Goal: Transaction & Acquisition: Purchase product/service

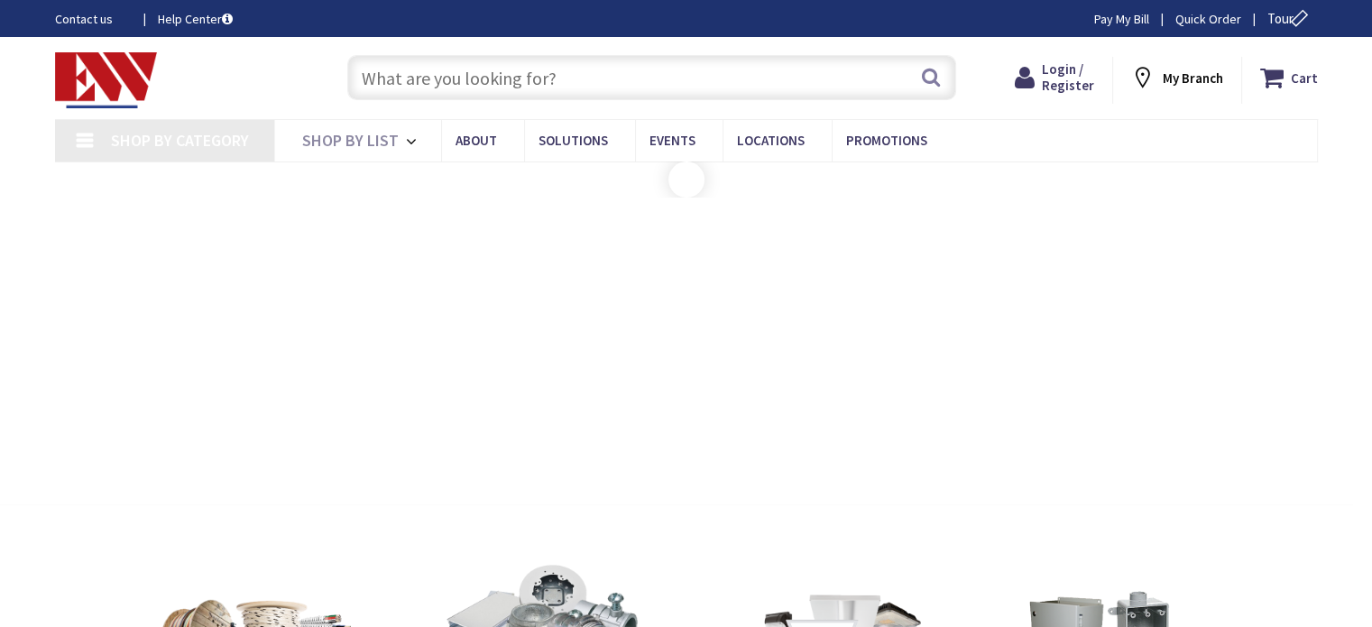
type input "[PERSON_NAME][GEOGRAPHIC_DATA], [GEOGRAPHIC_DATA]"
drag, startPoint x: 0, startPoint y: 0, endPoint x: 579, endPoint y: 87, distance: 585.4
click at [579, 87] on input "text" at bounding box center [651, 77] width 609 height 45
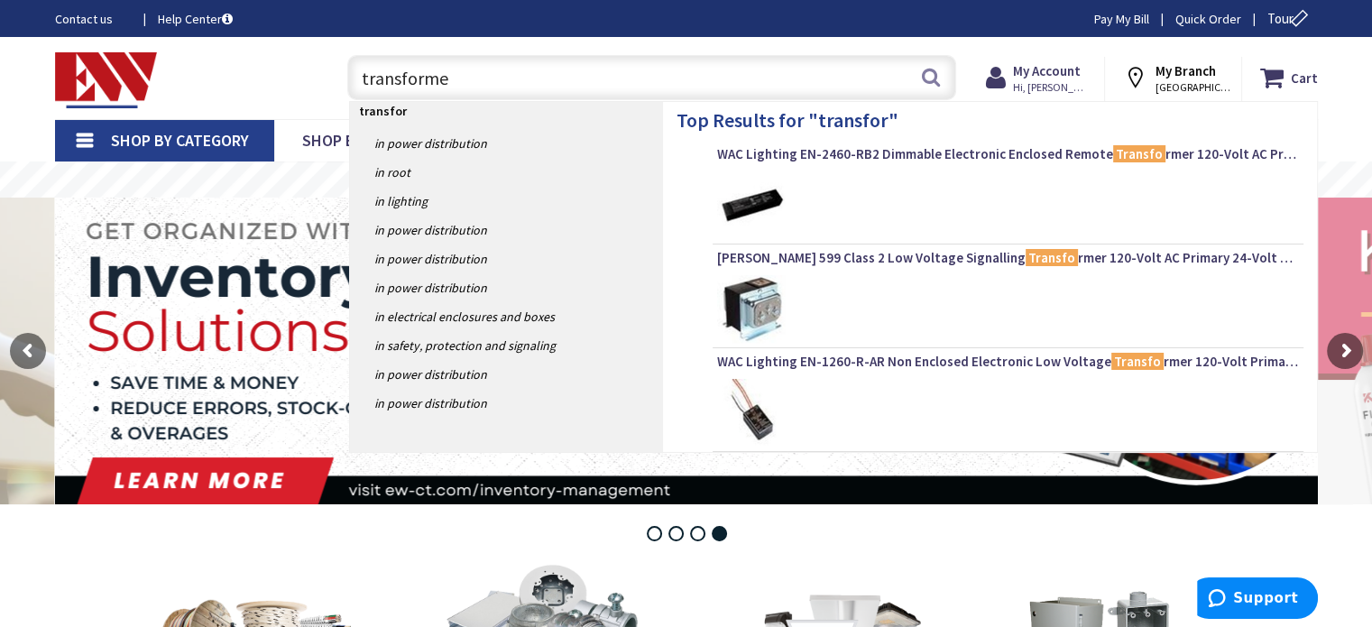
type input "transformer"
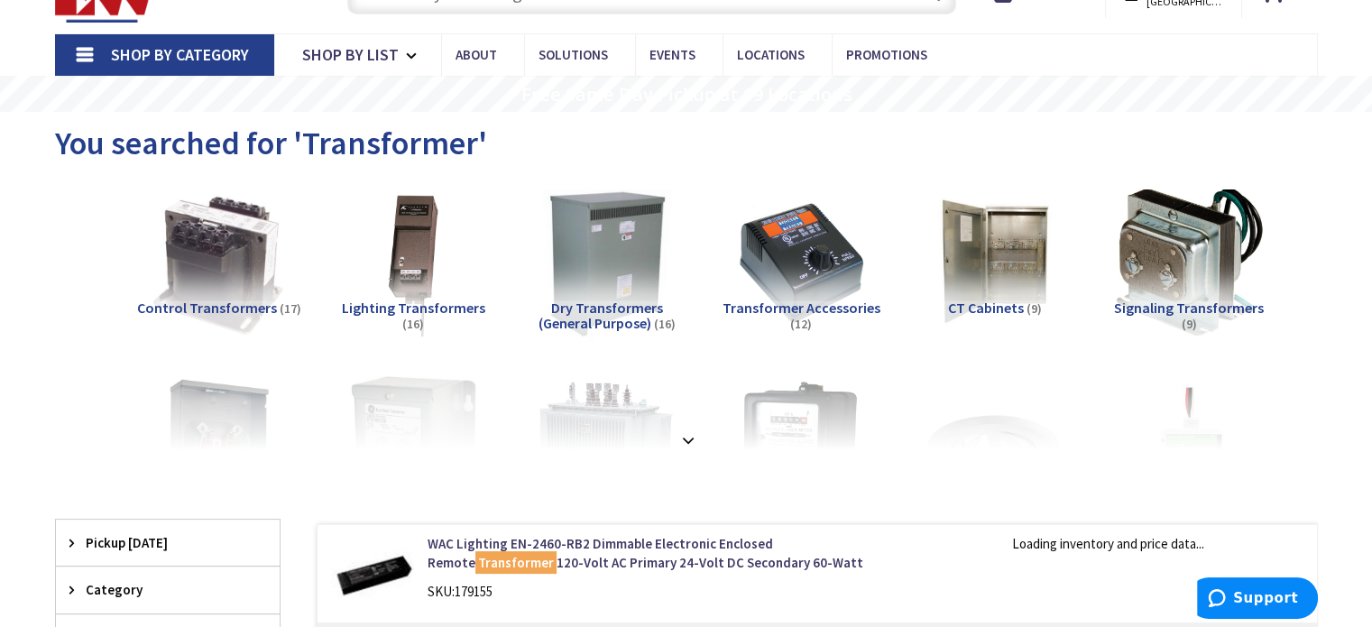
scroll to position [271, 0]
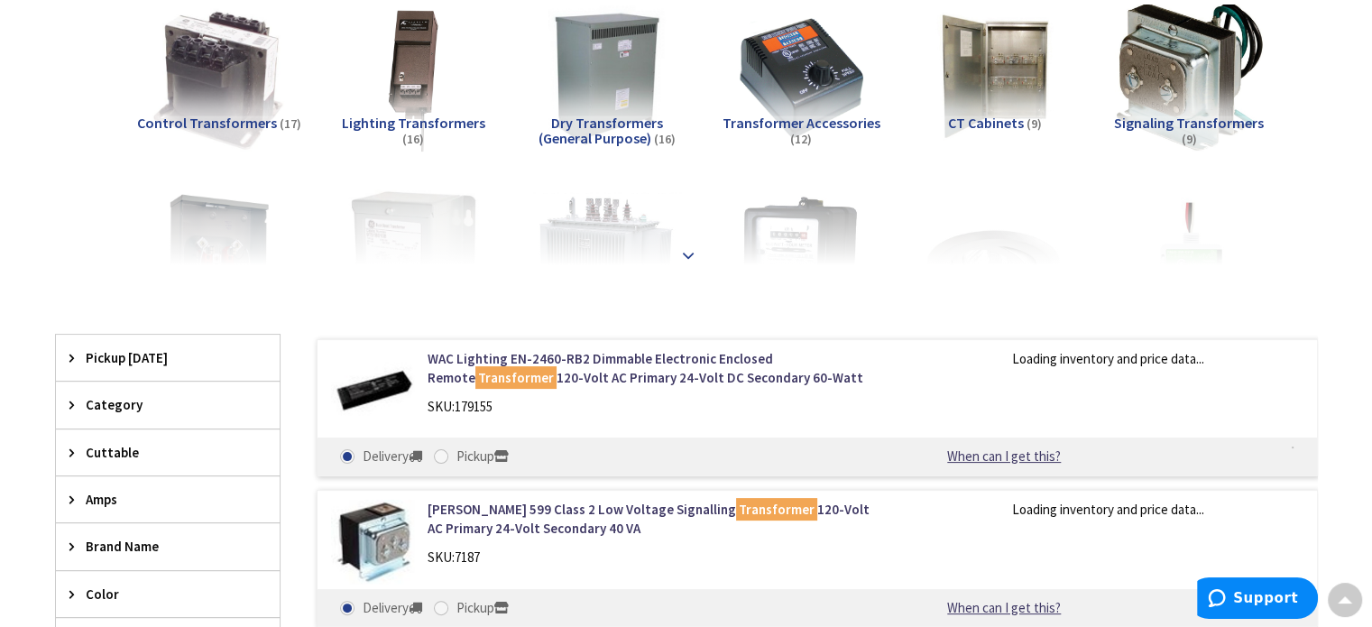
click at [693, 250] on strong at bounding box center [688, 255] width 22 height 20
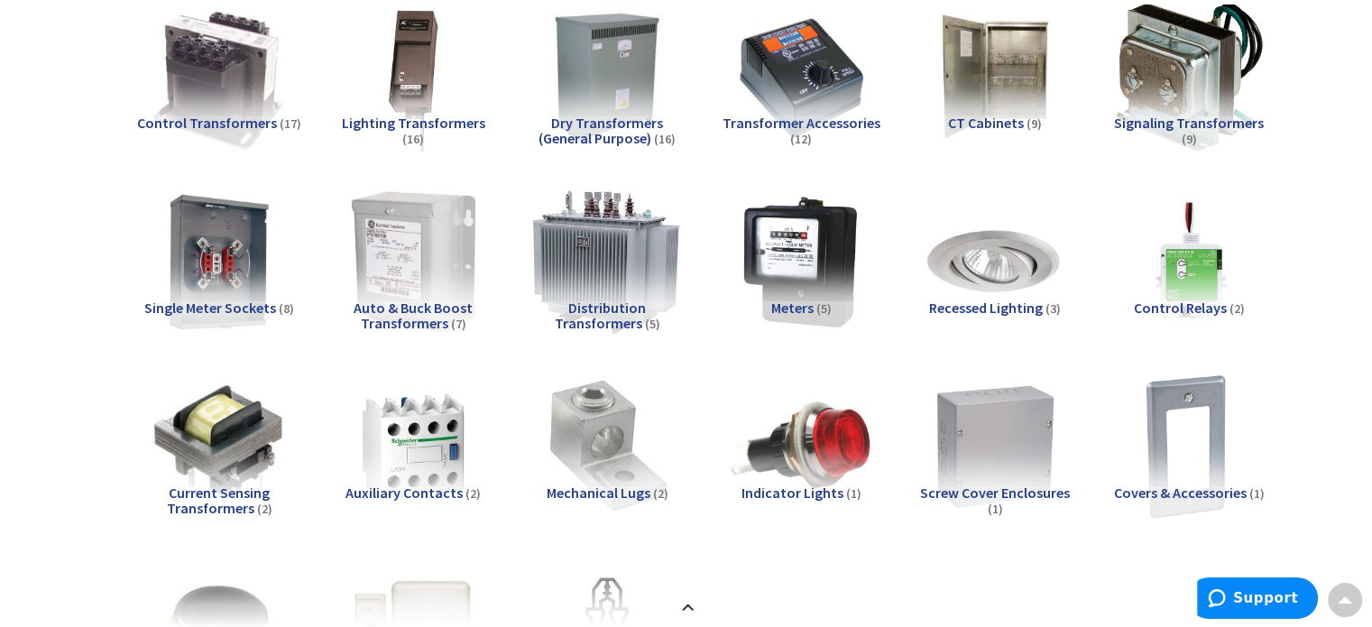
click at [578, 240] on img at bounding box center [606, 261] width 163 height 163
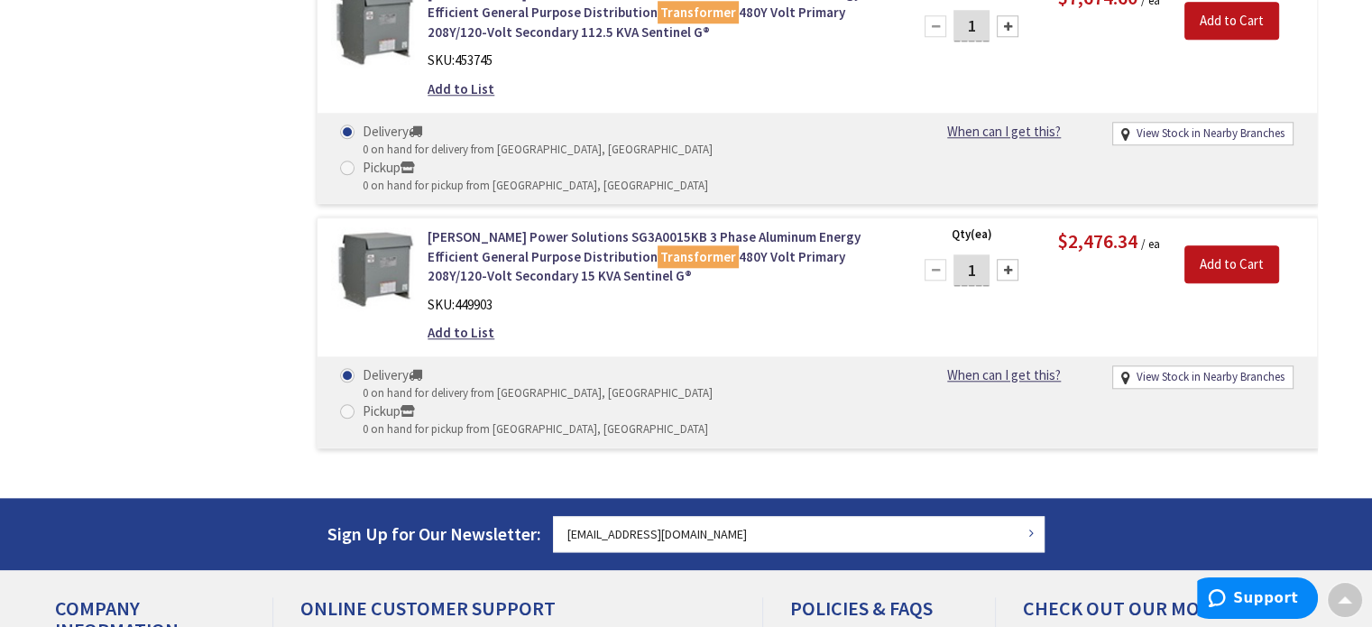
scroll to position [1500, 0]
